Goal: Information Seeking & Learning: Find specific fact

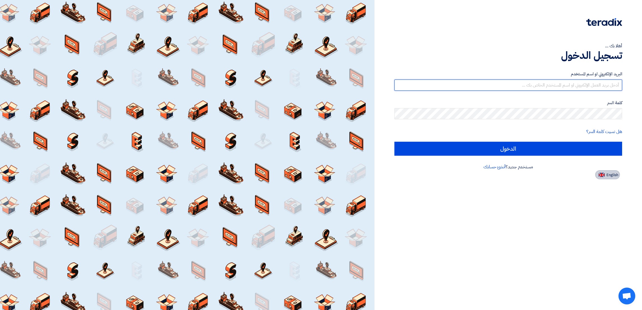
type input "[EMAIL_ADDRESS][DOMAIN_NAME]"
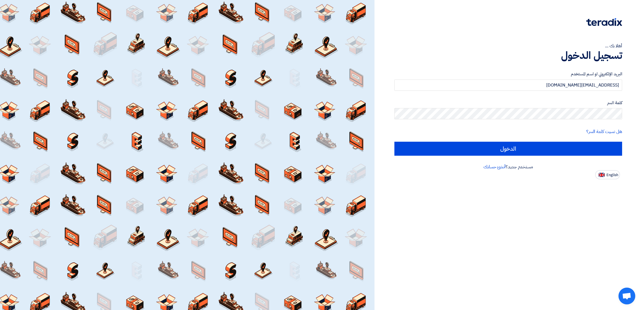
click at [612, 173] on span "English" at bounding box center [612, 175] width 12 height 4
type input "Sign in"
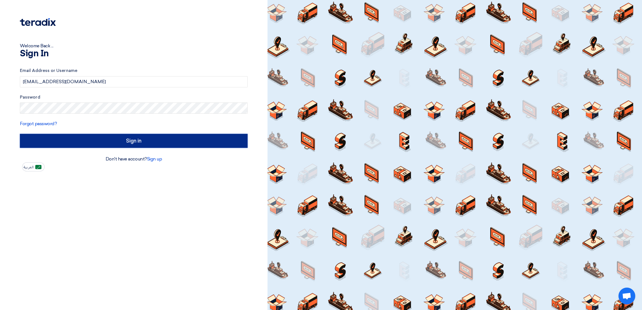
drag, startPoint x: 85, startPoint y: 141, endPoint x: 90, endPoint y: 141, distance: 4.5
click at [86, 141] on input "Sign in" at bounding box center [134, 141] width 228 height 14
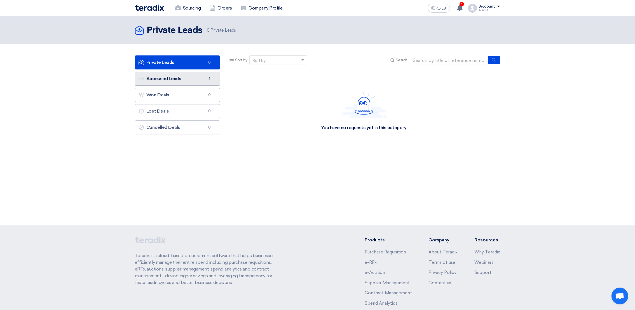
click at [169, 81] on link "Accessed Leads Accessed Leads 1" at bounding box center [177, 79] width 85 height 14
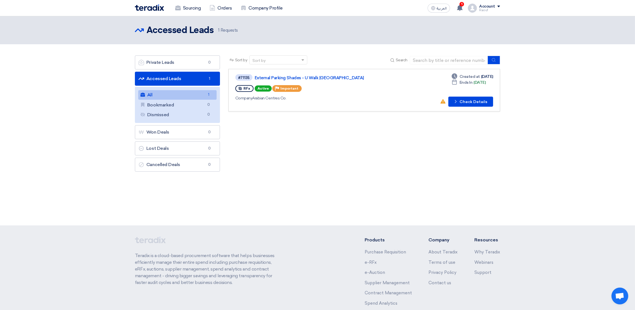
click at [164, 94] on link "All All 1" at bounding box center [177, 95] width 78 height 10
click at [471, 99] on button "Check details Check Details" at bounding box center [471, 102] width 45 height 10
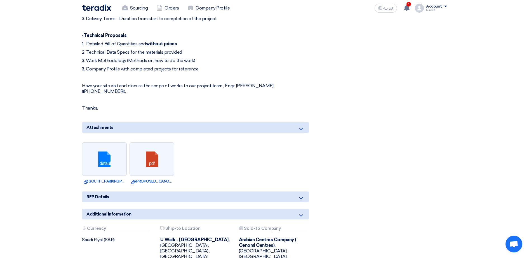
scroll to position [350, 0]
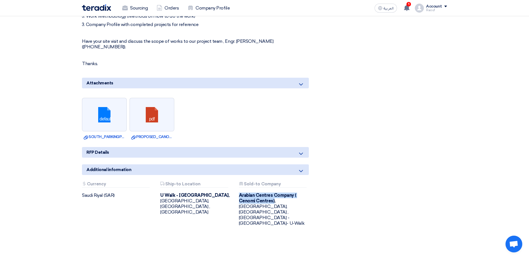
drag, startPoint x: 240, startPoint y: 189, endPoint x: 274, endPoint y: 198, distance: 35.2
click at [274, 198] on b "Arabian Centres Company ( Cenomi Centres)," at bounding box center [267, 198] width 57 height 11
copy b "Arabian Centres Company ( Cenomi Centres)"
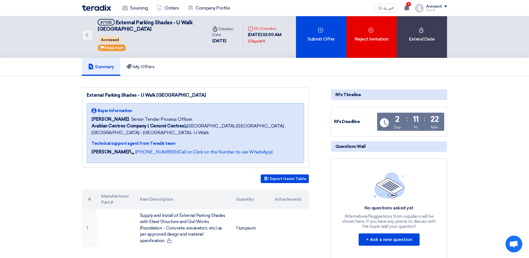
scroll to position [0, 0]
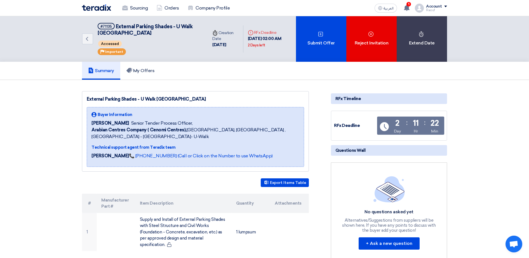
drag, startPoint x: 92, startPoint y: 124, endPoint x: 124, endPoint y: 123, distance: 32.5
click at [124, 123] on div "[PERSON_NAME] Senior Tender Process Officer," at bounding box center [196, 123] width 208 height 7
copy div "[PERSON_NAME]"
drag, startPoint x: 247, startPoint y: 130, endPoint x: 252, endPoint y: 136, distance: 7.2
click at [252, 136] on span "Arabian Centres Company ( [GEOGRAPHIC_DATA]), [GEOGRAPHIC_DATA], [GEOGRAPHIC_DA…" at bounding box center [196, 133] width 208 height 13
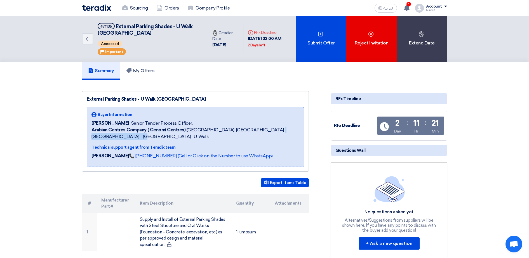
copy span "[GEOGRAPHIC_DATA]- U-Walk"
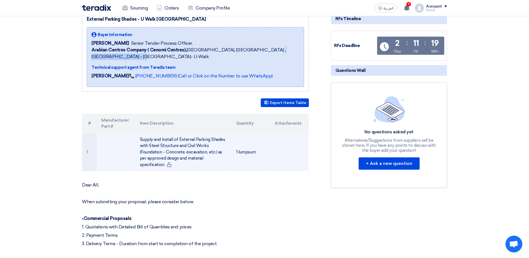
scroll to position [35, 0]
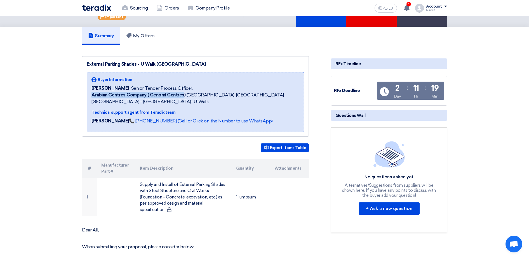
drag, startPoint x: 93, startPoint y: 94, endPoint x: 183, endPoint y: 95, distance: 90.4
click at [183, 95] on b "Arabian Centres Company ( Cenomi Centres)," at bounding box center [139, 94] width 95 height 5
drag, startPoint x: 183, startPoint y: 95, endPoint x: 251, endPoint y: 100, distance: 67.9
click at [251, 100] on span "Arabian Centres Company ( [GEOGRAPHIC_DATA]), [GEOGRAPHIC_DATA], [GEOGRAPHIC_DA…" at bounding box center [196, 98] width 208 height 13
drag, startPoint x: 248, startPoint y: 95, endPoint x: 253, endPoint y: 102, distance: 8.7
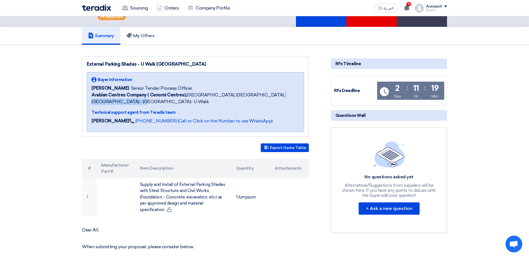
click at [253, 102] on span "Arabian Centres Company ( [GEOGRAPHIC_DATA]), [GEOGRAPHIC_DATA], [GEOGRAPHIC_DA…" at bounding box center [196, 98] width 208 height 13
copy span "[GEOGRAPHIC_DATA]- U-Walk"
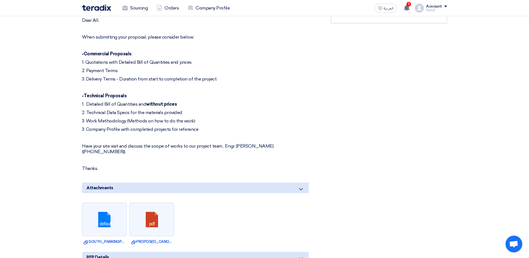
scroll to position [210, 0]
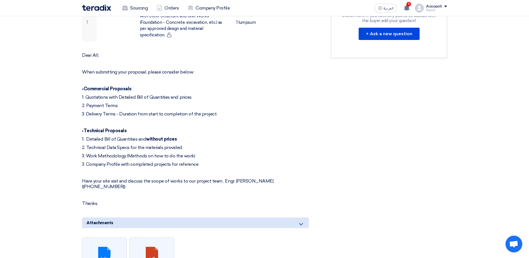
drag, startPoint x: 103, startPoint y: 113, endPoint x: 223, endPoint y: 114, distance: 120.4
click at [223, 114] on p "3. Delivery Terms - Duration from start to completion of the project" at bounding box center [195, 114] width 227 height 6
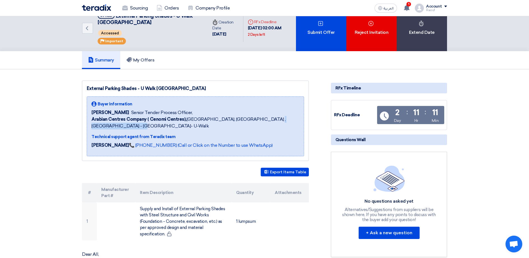
scroll to position [0, 0]
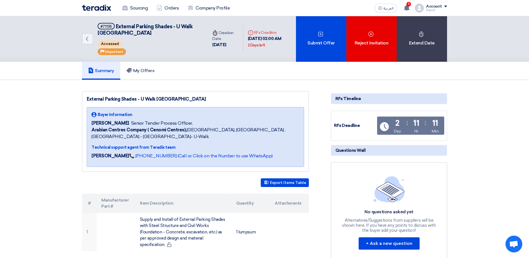
click at [227, 95] on div "External Parking Shades - U Walk [GEOGRAPHIC_DATA] Buyer Information [PERSON_NA…" at bounding box center [195, 131] width 227 height 81
drag, startPoint x: 92, startPoint y: 130, endPoint x: 187, endPoint y: 130, distance: 94.6
click at [187, 130] on span "Arabian Centres Company ( [GEOGRAPHIC_DATA]), [GEOGRAPHIC_DATA], [GEOGRAPHIC_DA…" at bounding box center [196, 133] width 208 height 13
copy span "Arabian Centres Company ( Cenomi Centres),"
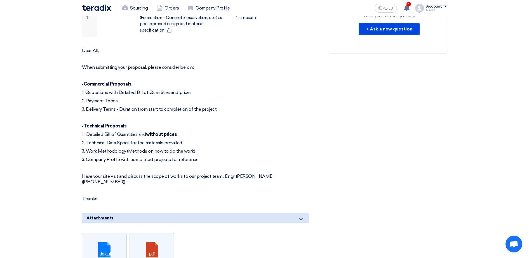
scroll to position [245, 0]
